Goal: Information Seeking & Learning: Find specific fact

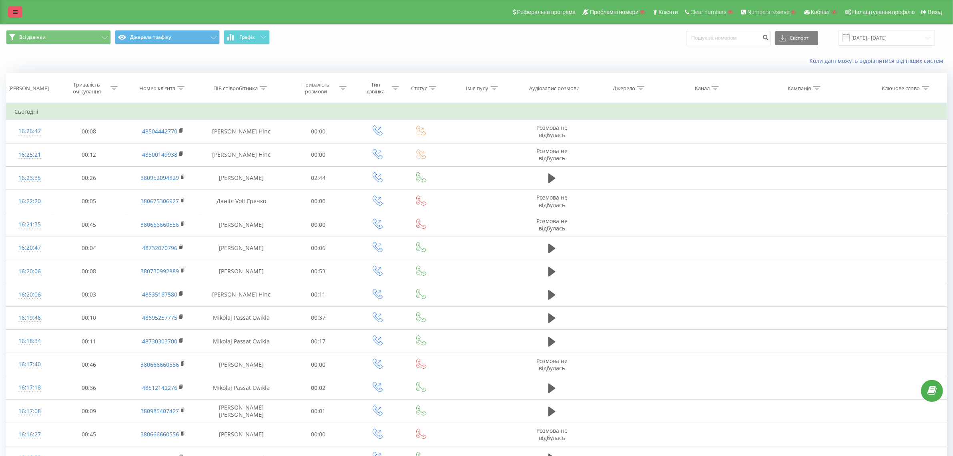
click at [13, 6] on link at bounding box center [15, 11] width 14 height 11
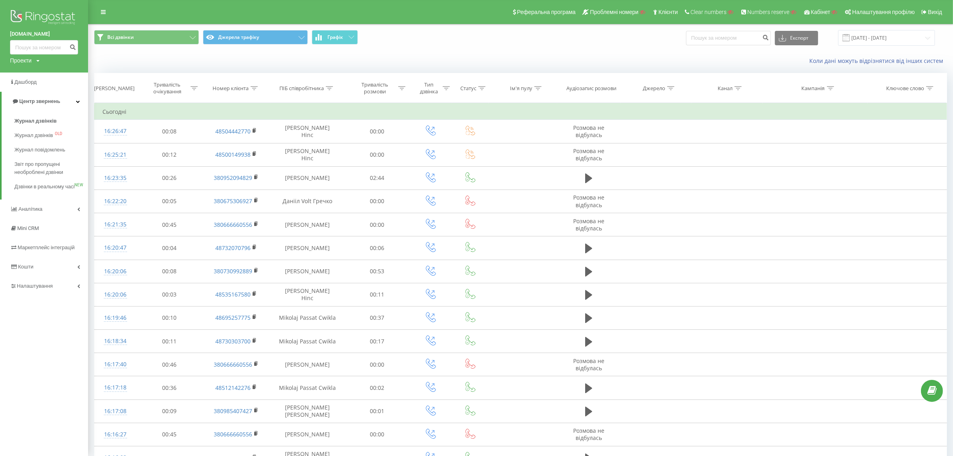
click at [40, 61] on icon at bounding box center [37, 60] width 3 height 5
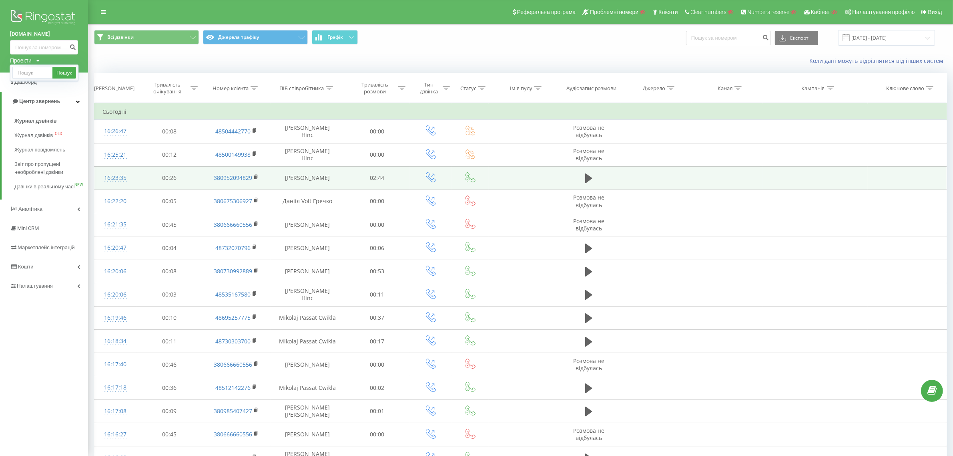
click at [597, 171] on td at bounding box center [588, 177] width 63 height 23
click at [590, 178] on icon at bounding box center [588, 178] width 7 height 10
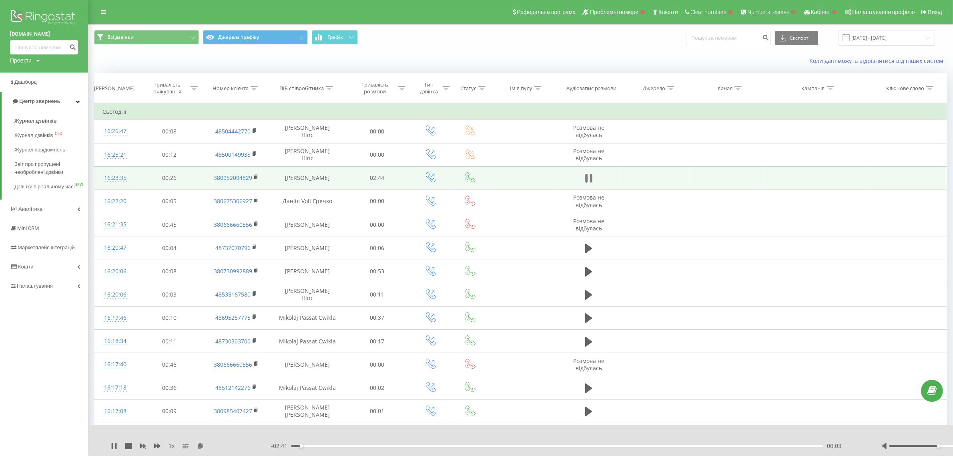
click at [591, 179] on icon at bounding box center [591, 178] width 2 height 9
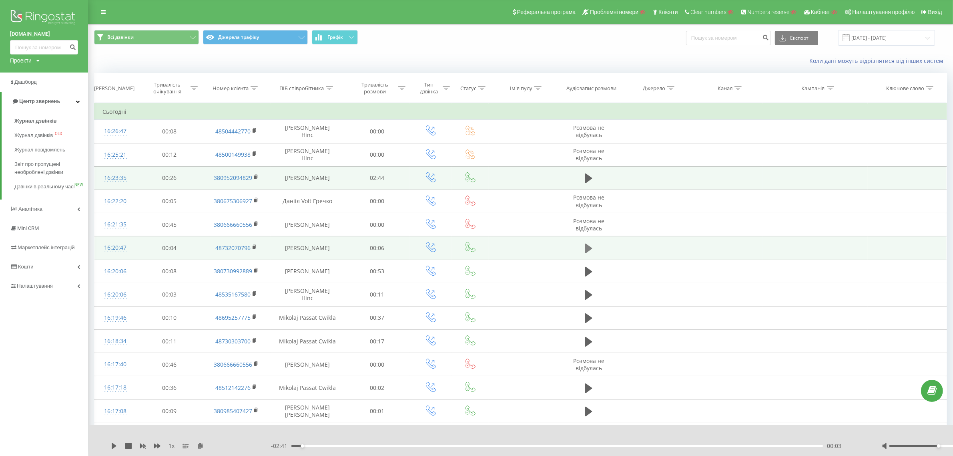
click at [587, 246] on icon at bounding box center [588, 248] width 7 height 10
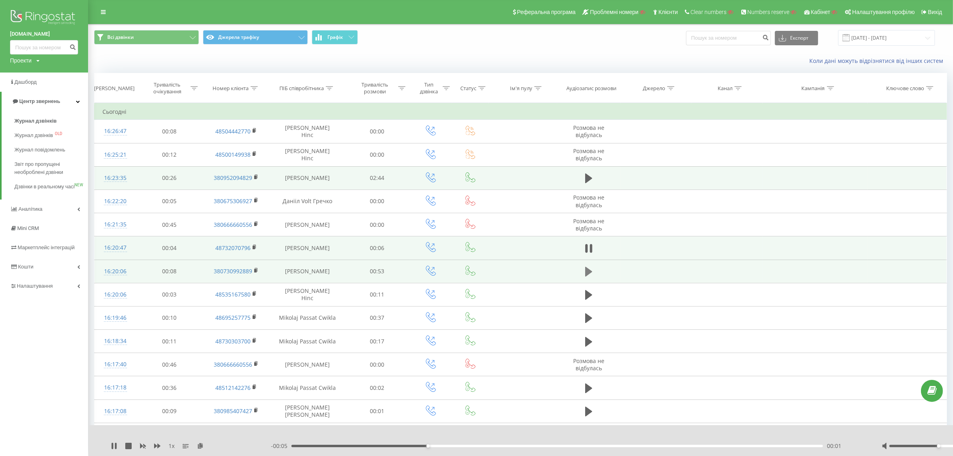
click at [589, 265] on button at bounding box center [589, 271] width 12 height 12
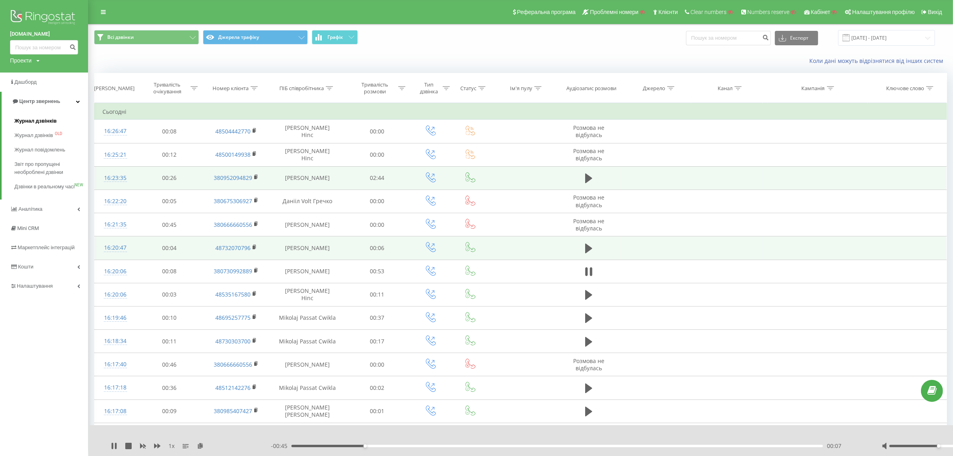
click at [47, 115] on link "Журнал дзвінків" at bounding box center [51, 121] width 74 height 14
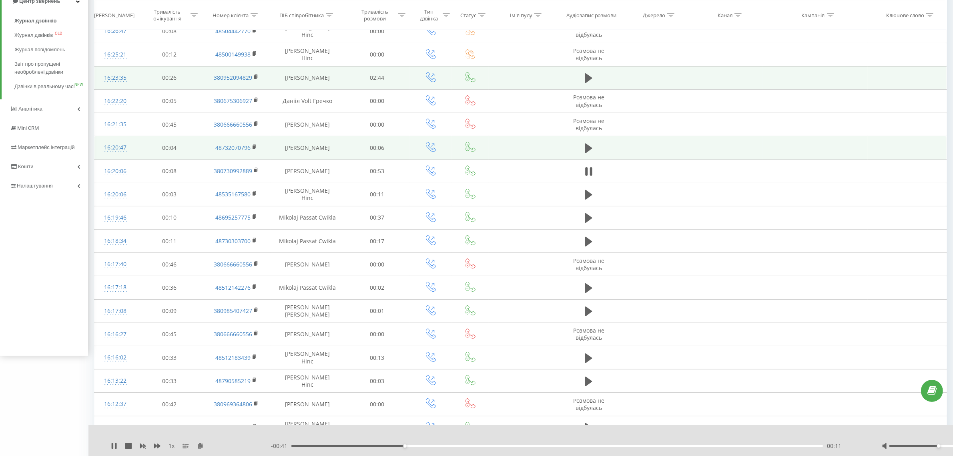
scroll to position [119, 0]
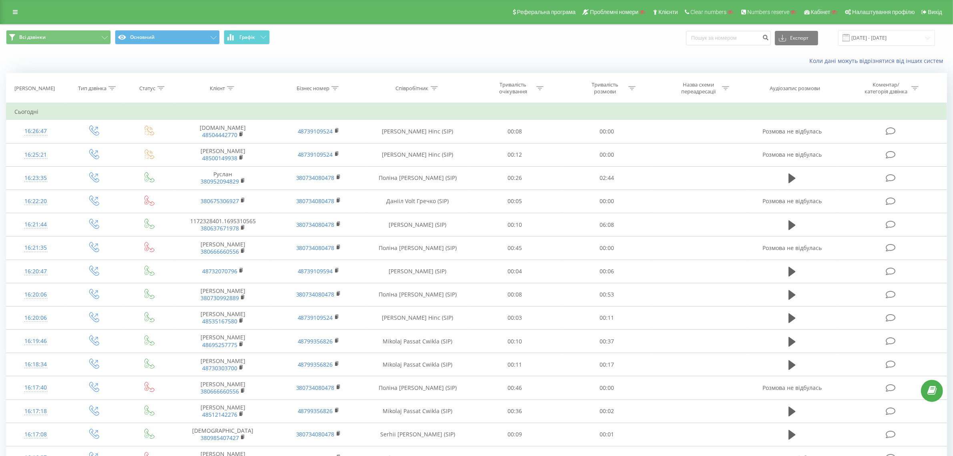
click at [435, 88] on icon at bounding box center [434, 88] width 7 height 4
click at [409, 143] on input "text" at bounding box center [418, 146] width 70 height 14
type input "Akame"
click button "OK" at bounding box center [435, 162] width 34 height 10
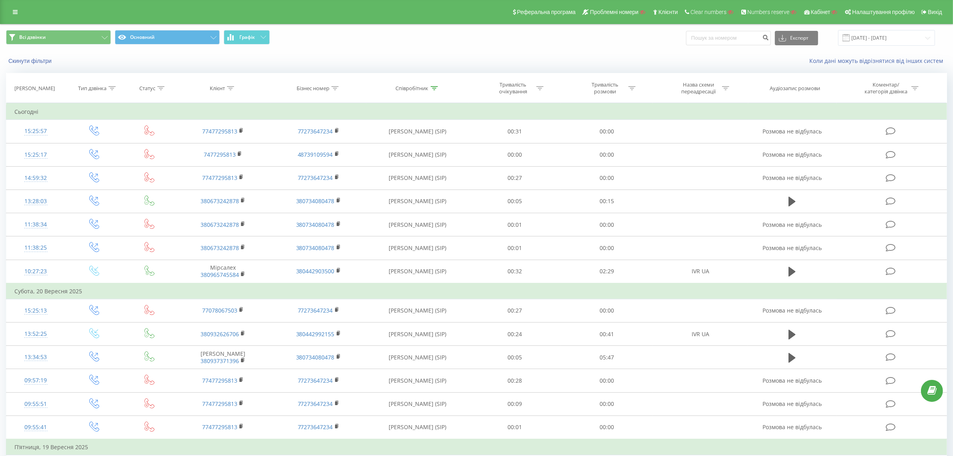
click at [438, 83] on th "Співробітник" at bounding box center [417, 88] width 103 height 30
click at [434, 90] on div at bounding box center [434, 88] width 7 height 7
click at [396, 156] on div "Скасувати OK" at bounding box center [418, 162] width 70 height 18
click at [396, 160] on button "Скасувати" at bounding box center [400, 162] width 34 height 10
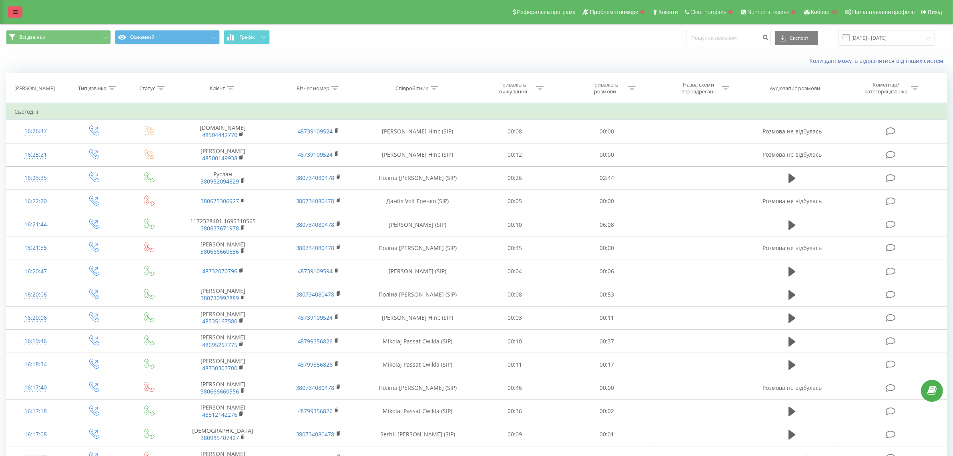
click at [7, 12] on div "Реферальна програма Проблемні номери Клієнти Clear numbers Numbers reserve Кабі…" at bounding box center [476, 12] width 953 height 24
click at [14, 11] on icon at bounding box center [15, 12] width 5 height 6
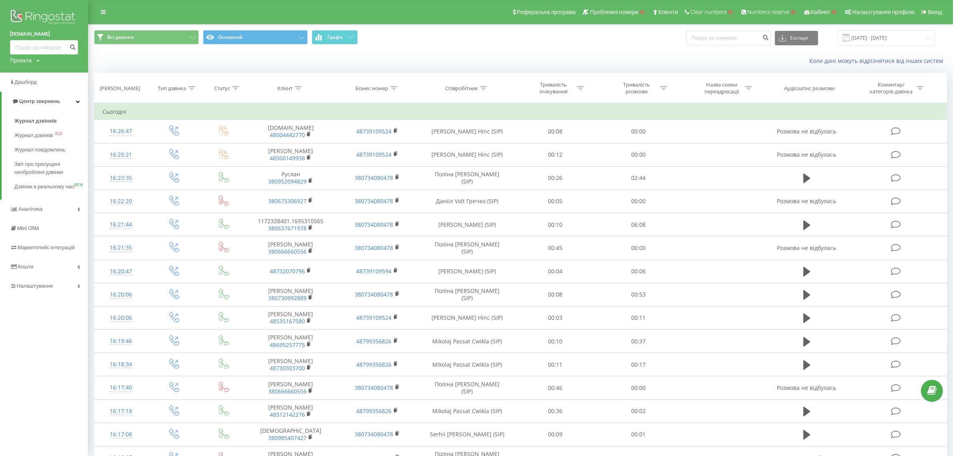
click at [23, 62] on div "Проекти" at bounding box center [21, 60] width 22 height 8
click at [25, 72] on input "text" at bounding box center [32, 73] width 40 height 12
paste input "mystoma.com"
type input "mystoma.com"
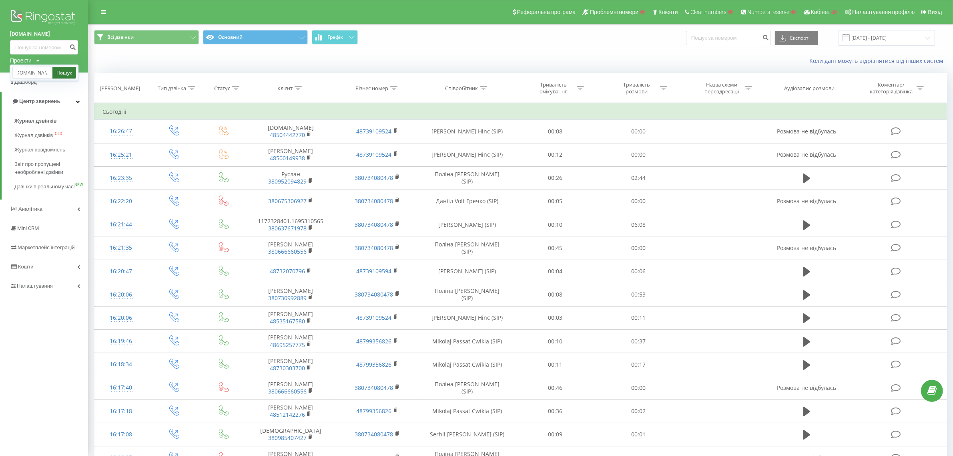
scroll to position [0, 0]
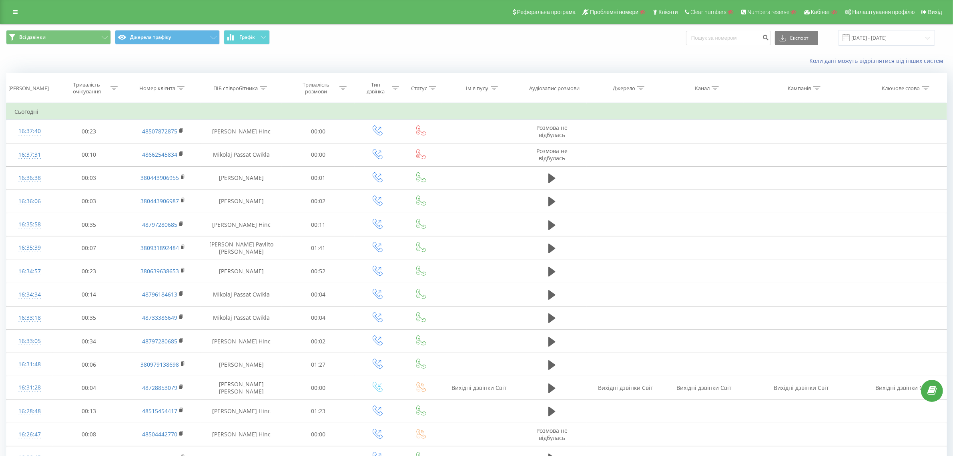
click at [261, 89] on icon at bounding box center [263, 88] width 7 height 4
click at [241, 149] on input "text" at bounding box center [241, 146] width 70 height 14
type input "ф"
type input "akame"
click button "OK" at bounding box center [258, 162] width 34 height 10
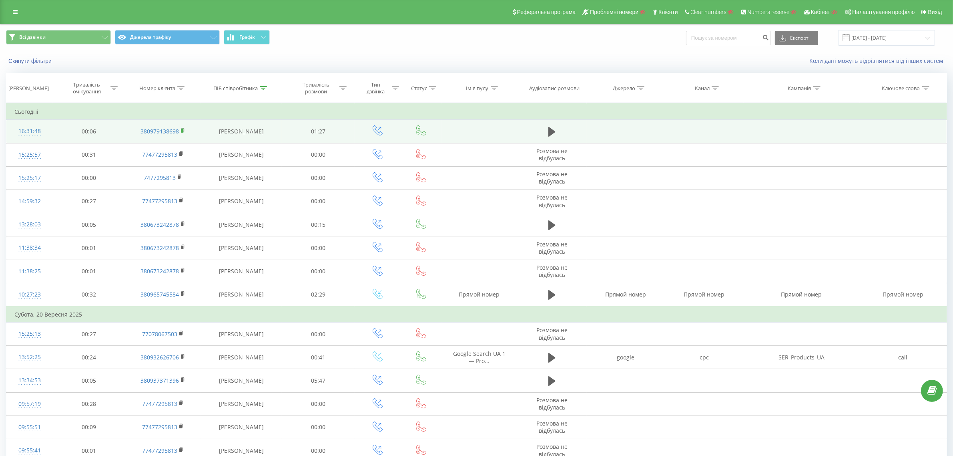
click at [181, 129] on rect at bounding box center [182, 131] width 2 height 4
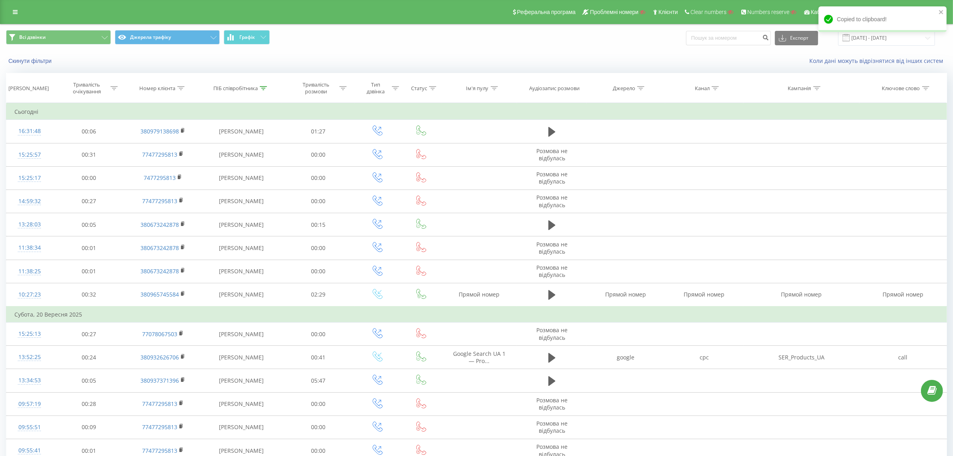
click at [179, 86] on icon at bounding box center [180, 88] width 7 height 4
click at [168, 145] on input "text" at bounding box center [163, 146] width 70 height 14
paste input "380979138698"
type input "380979138698"
click at [176, 167] on span "OK" at bounding box center [180, 161] width 22 height 12
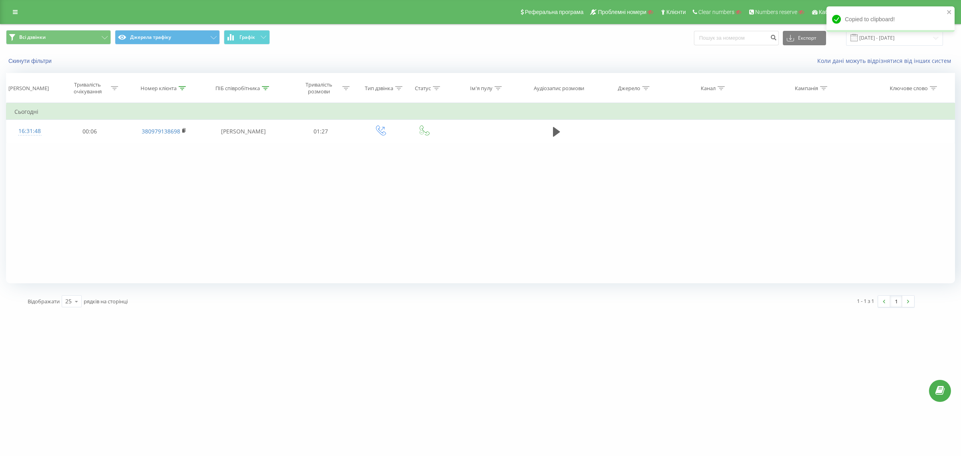
click at [265, 86] on icon at bounding box center [265, 88] width 7 height 4
click at [236, 163] on button "Скасувати" at bounding box center [225, 162] width 34 height 10
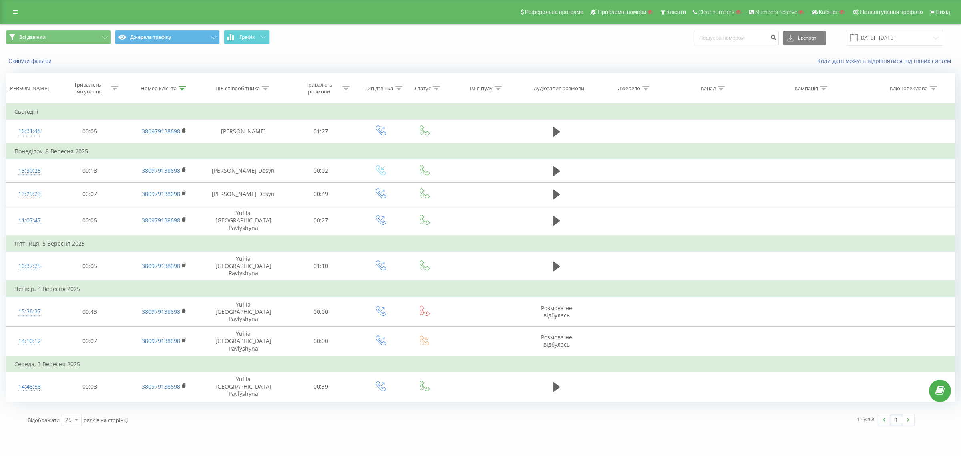
drag, startPoint x: 5, startPoint y: 0, endPoint x: 1, endPoint y: 28, distance: 28.7
click at [1, 28] on div "Всі дзвінки Джерела трафіку Графік Експорт .csv .xls .xlsx 23.08.2025 - 23.09.2…" at bounding box center [480, 37] width 960 height 27
click at [13, 8] on link at bounding box center [15, 11] width 14 height 11
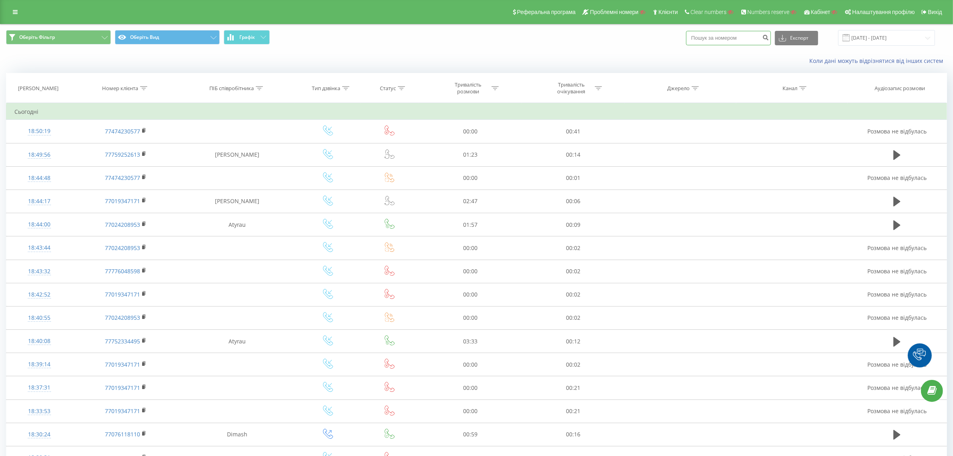
click at [729, 38] on input at bounding box center [728, 38] width 85 height 14
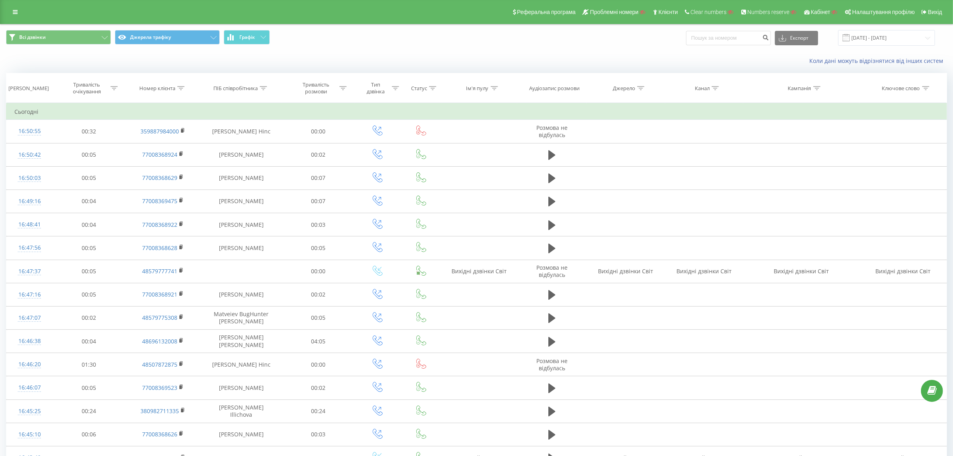
click at [264, 93] on th "ПІБ співробітника" at bounding box center [241, 88] width 81 height 30
click at [263, 87] on icon at bounding box center [263, 88] width 7 height 4
drag, startPoint x: 243, startPoint y: 136, endPoint x: 243, endPoint y: 145, distance: 9.2
click at [243, 137] on form "Містить Скасувати OK" at bounding box center [241, 144] width 70 height 51
click at [243, 147] on input "text" at bounding box center [241, 146] width 70 height 14
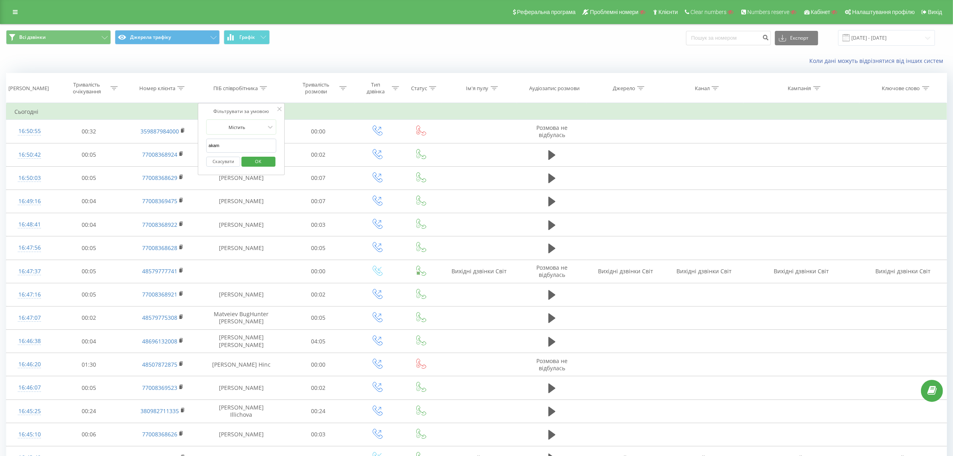
type input "akame"
click button "OK" at bounding box center [258, 162] width 34 height 10
